Goal: Information Seeking & Learning: Learn about a topic

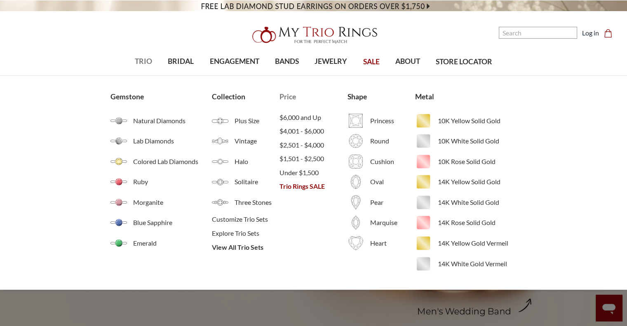
click at [290, 95] on span "Price" at bounding box center [313, 96] width 68 height 11
click at [302, 189] on span "Trio Rings SALE" at bounding box center [313, 186] width 68 height 10
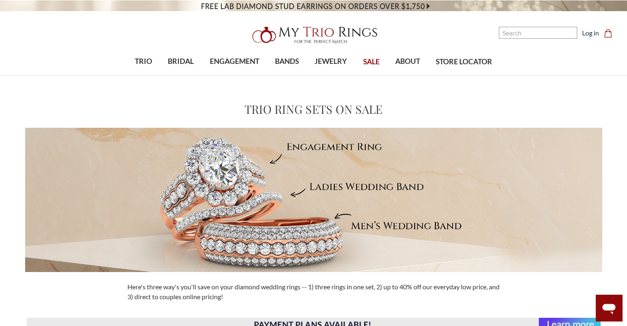
click at [302, 189] on img at bounding box center [313, 200] width 577 height 144
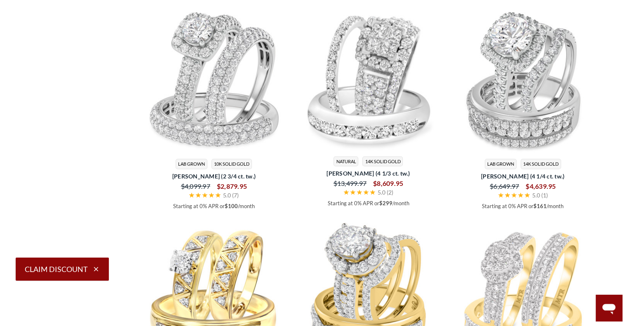
scroll to position [124, 0]
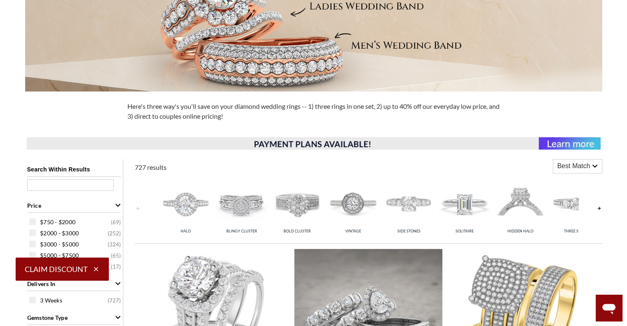
scroll to position [0, 0]
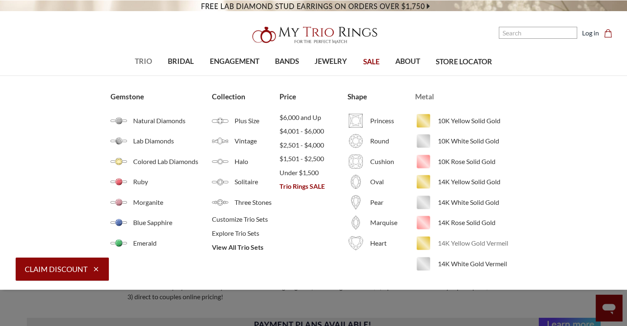
click at [447, 242] on span "14K Yellow Gold Vermeil" at bounding box center [477, 243] width 79 height 10
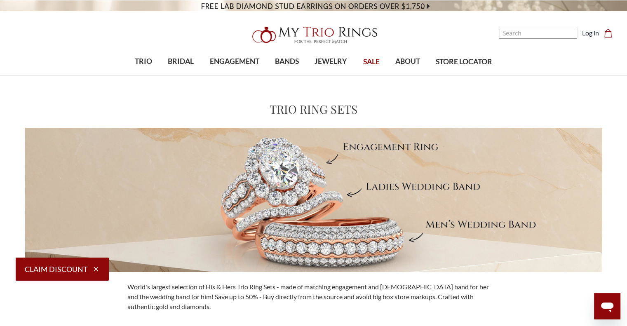
click at [300, 38] on img at bounding box center [314, 35] width 132 height 26
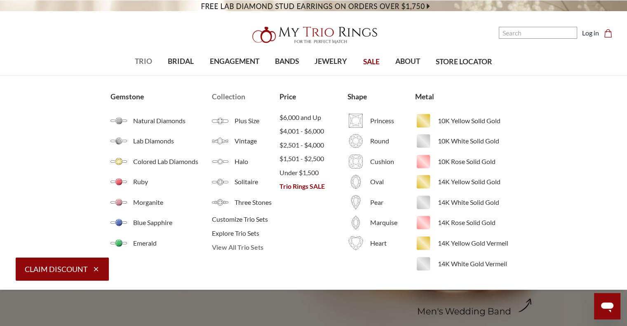
click at [230, 246] on span "View All Trio Sets" at bounding box center [246, 247] width 68 height 10
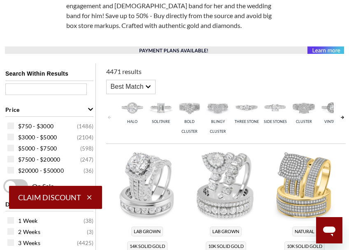
scroll to position [291, 0]
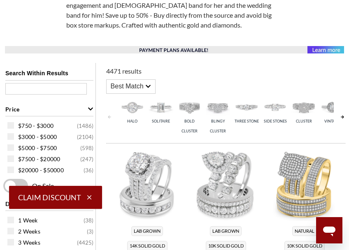
click at [179, 51] on img at bounding box center [174, 49] width 339 height 7
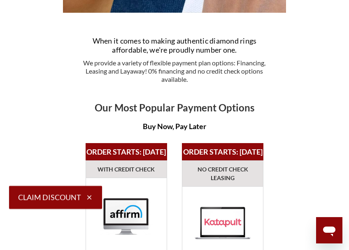
scroll to position [332, 0]
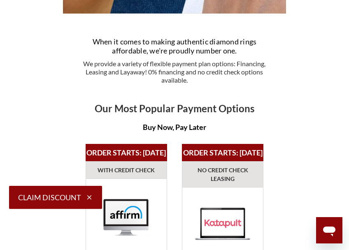
click at [175, 119] on div "Buy Now, Pay Later" at bounding box center [174, 127] width 178 height 17
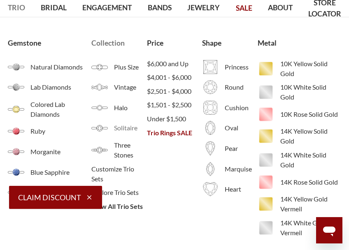
scroll to position [63, 0]
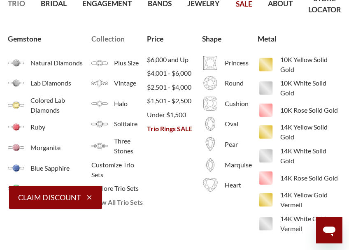
click at [121, 202] on span "View All Trio Sets" at bounding box center [119, 203] width 56 height 10
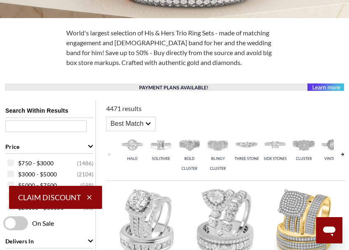
scroll to position [253, 0]
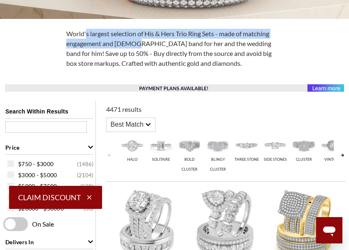
drag, startPoint x: 70, startPoint y: 30, endPoint x: 117, endPoint y: 39, distance: 47.4
click at [117, 39] on div "World's largest selection of His & Hers Trio Ring Sets - made of matching engag…" at bounding box center [174, 49] width 226 height 40
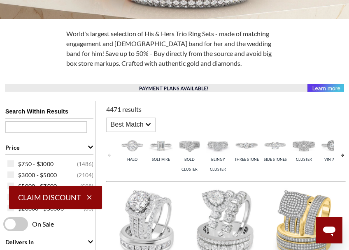
click at [166, 47] on div "World's largest selection of His & Hers Trio Ring Sets - made of matching engag…" at bounding box center [174, 49] width 226 height 40
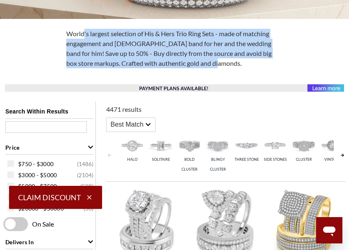
drag, startPoint x: 190, startPoint y: 66, endPoint x: 63, endPoint y: 30, distance: 131.5
click at [63, 30] on div "World's largest selection of His & Hers Trio Ring Sets - made of matching engag…" at bounding box center [174, 49] width 226 height 40
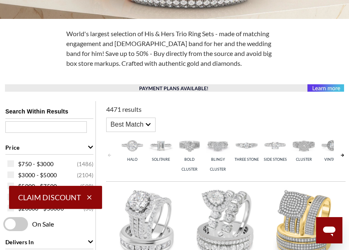
click at [171, 107] on div "4471 results" at bounding box center [202, 110] width 192 height 10
